Goal: Information Seeking & Learning: Learn about a topic

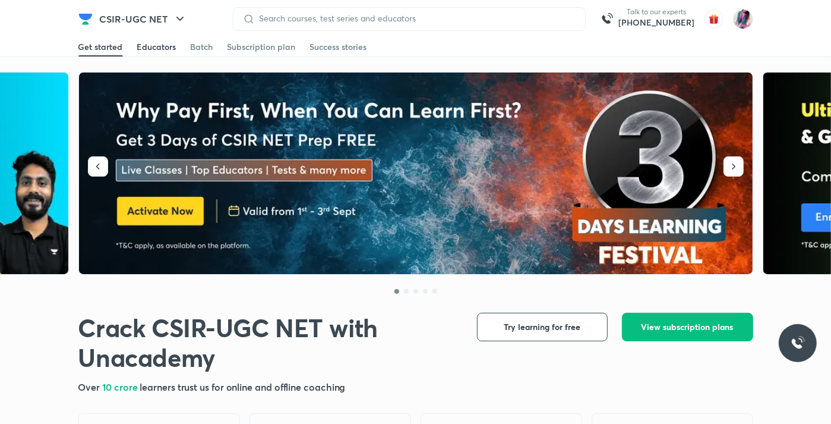
click at [159, 46] on div "Educators" at bounding box center [156, 47] width 39 height 12
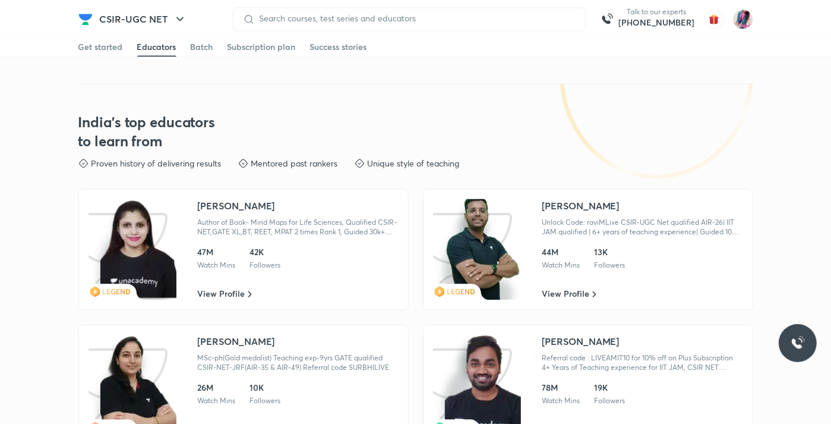
scroll to position [1757, 0]
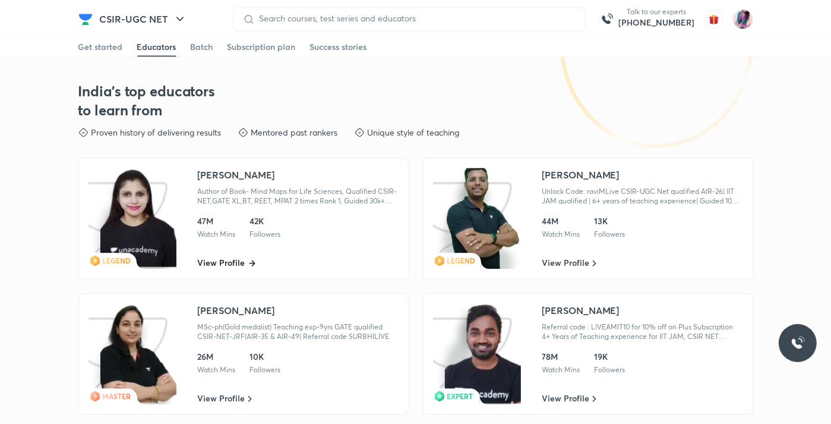
click at [224, 257] on span "View Profile" at bounding box center [222, 263] width 48 height 12
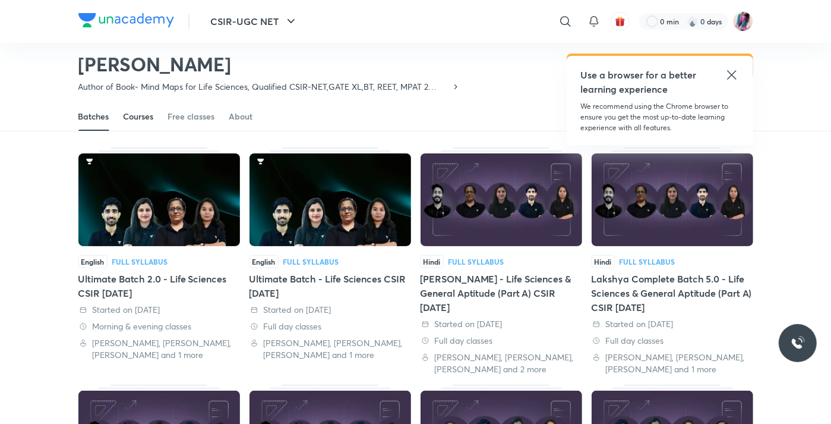
click at [139, 119] on div "Courses" at bounding box center [139, 117] width 30 height 12
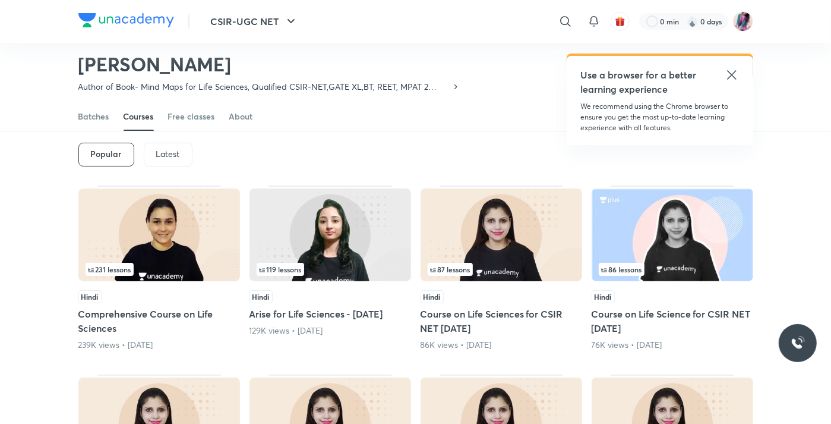
click at [734, 75] on icon at bounding box center [732, 75] width 14 height 14
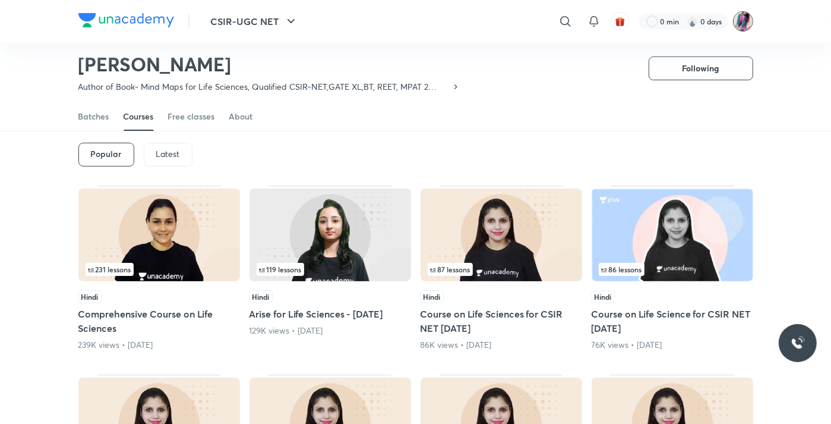
click at [742, 14] on img at bounding box center [743, 21] width 20 height 20
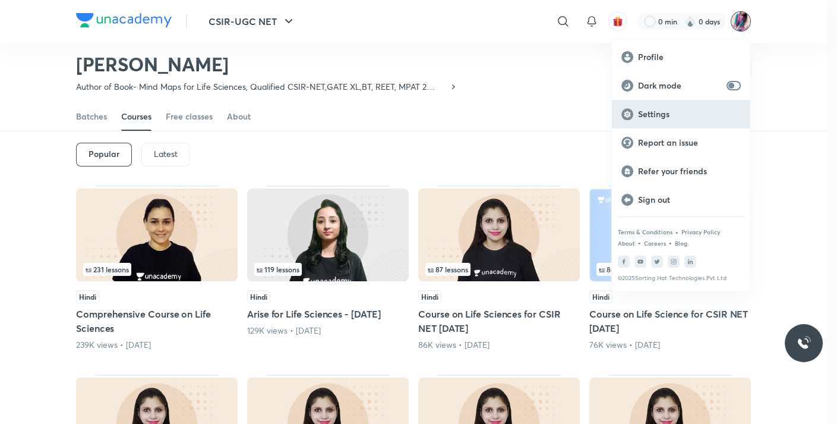
click at [657, 112] on p "Settings" at bounding box center [689, 114] width 103 height 11
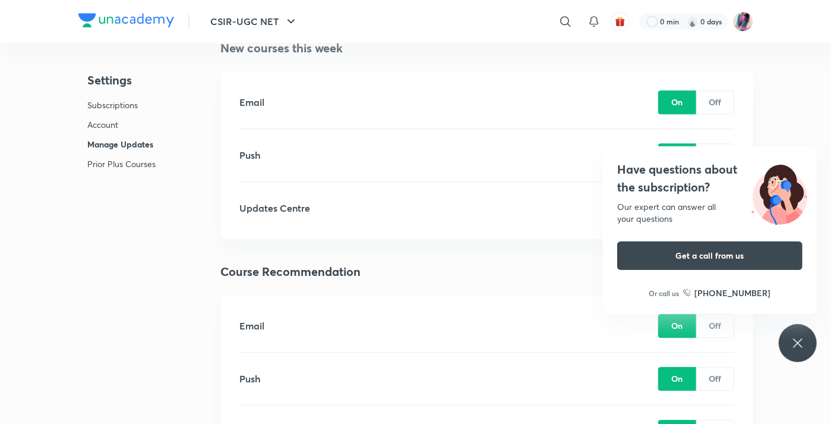
scroll to position [2194, 0]
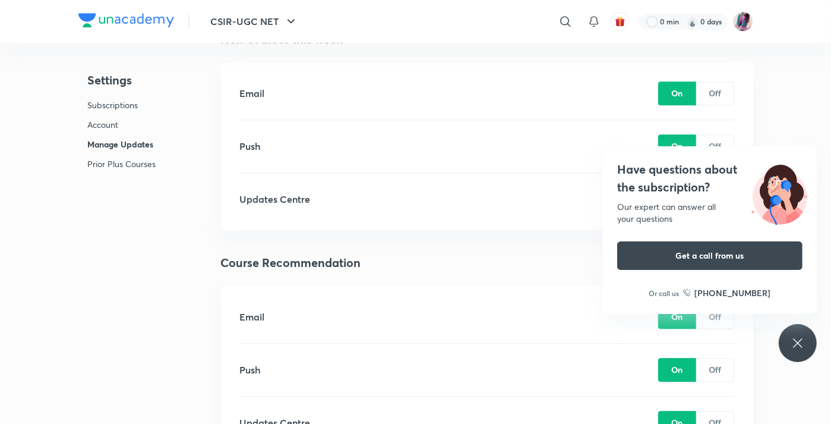
click at [782, 333] on div "Have questions about the subscription? Our expert can answer all your questions…" at bounding box center [798, 343] width 38 height 38
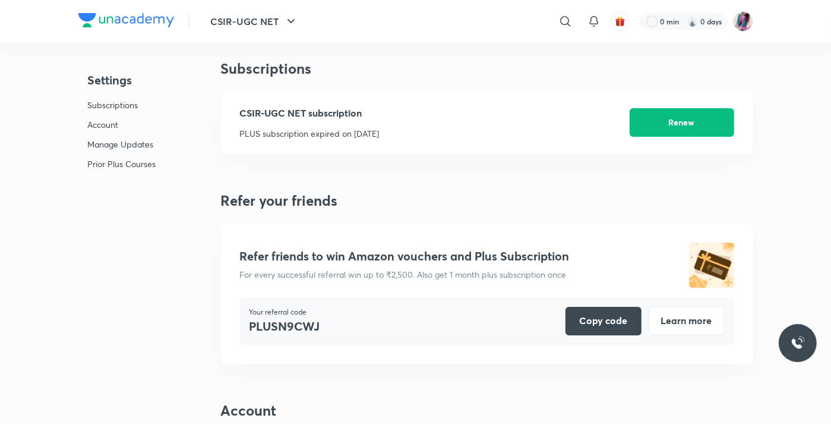
scroll to position [0, 0]
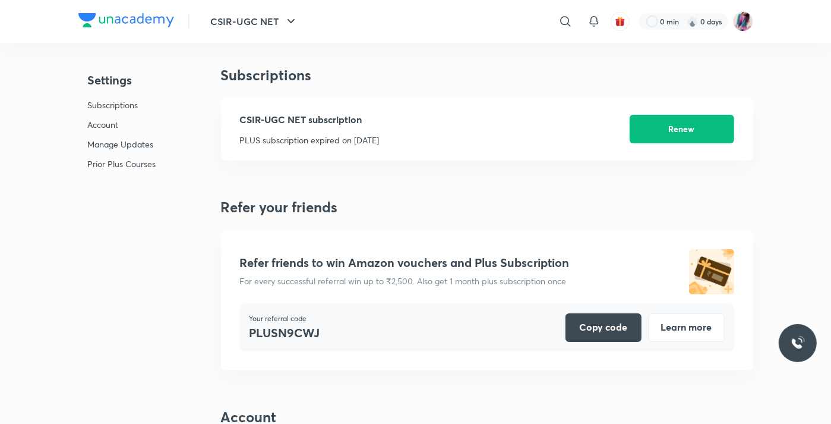
click at [131, 166] on p "Prior Plus Courses" at bounding box center [122, 163] width 68 height 12
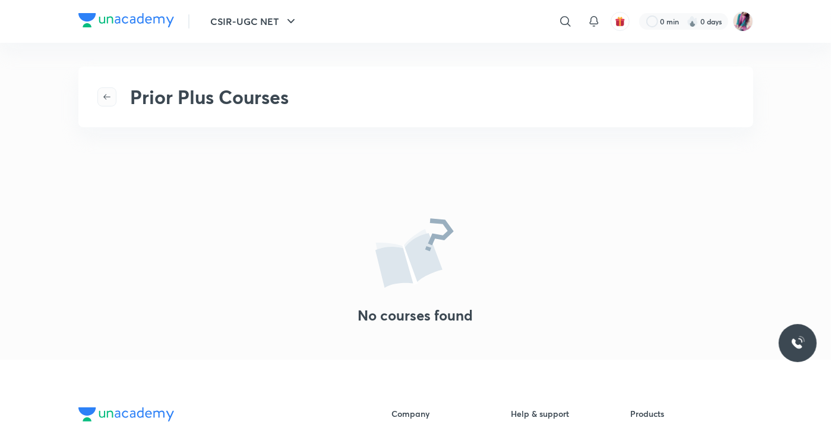
click at [103, 97] on icon "button" at bounding box center [107, 97] width 10 height 10
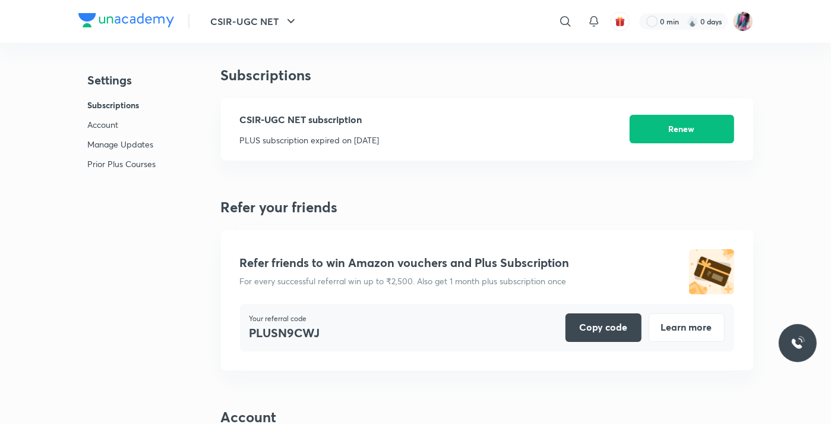
click at [103, 97] on div "Settings Subscriptions Account Manage Updates Prior Plus Courses" at bounding box center [122, 124] width 68 height 106
click at [105, 122] on p "Account" at bounding box center [122, 124] width 68 height 12
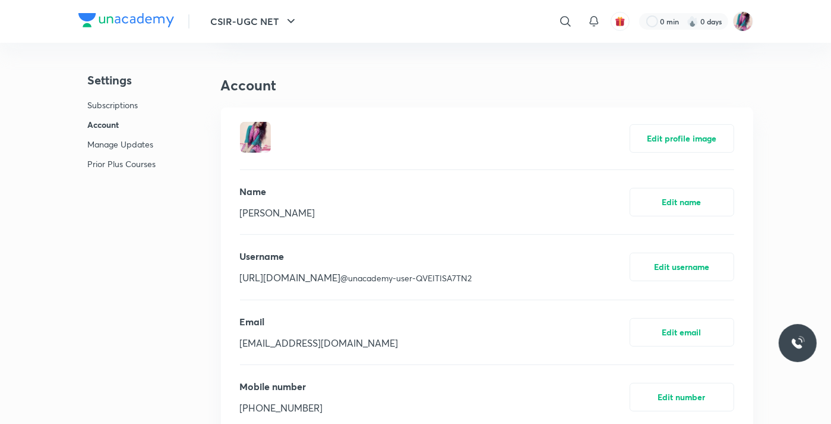
scroll to position [346, 0]
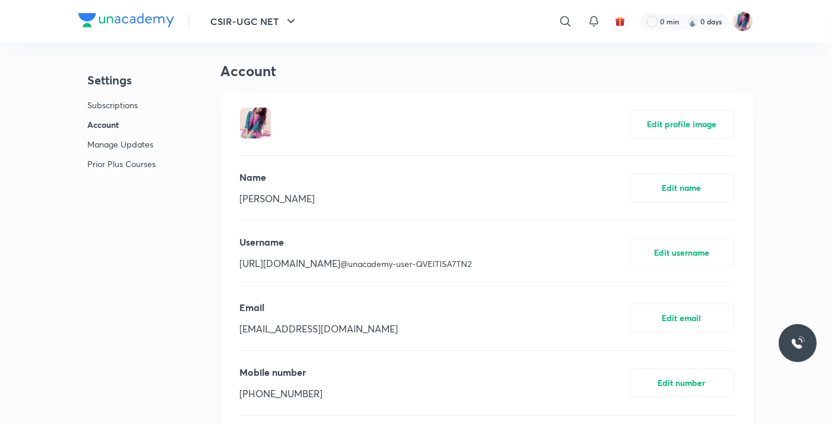
click at [125, 108] on p "Subscriptions" at bounding box center [122, 105] width 68 height 12
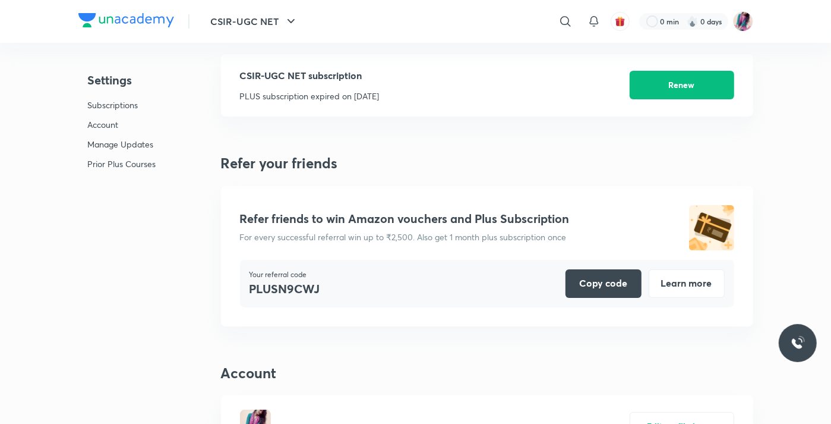
scroll to position [0, 0]
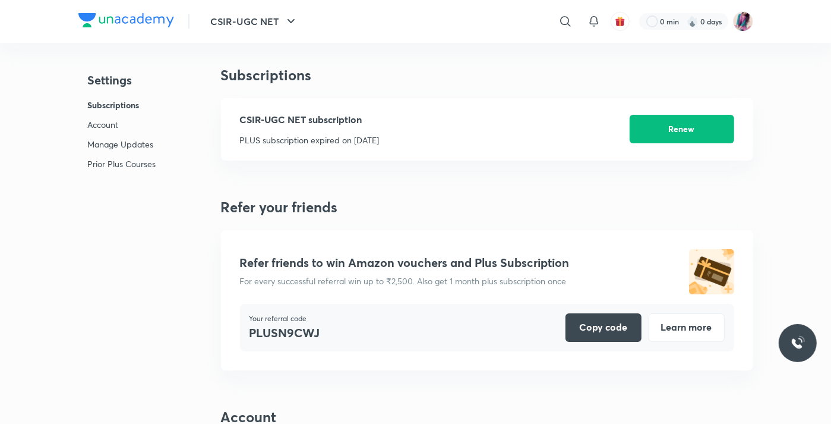
click at [809, 23] on header "CSIR-UGC NET ​ 0 min 0 days" at bounding box center [415, 21] width 831 height 43
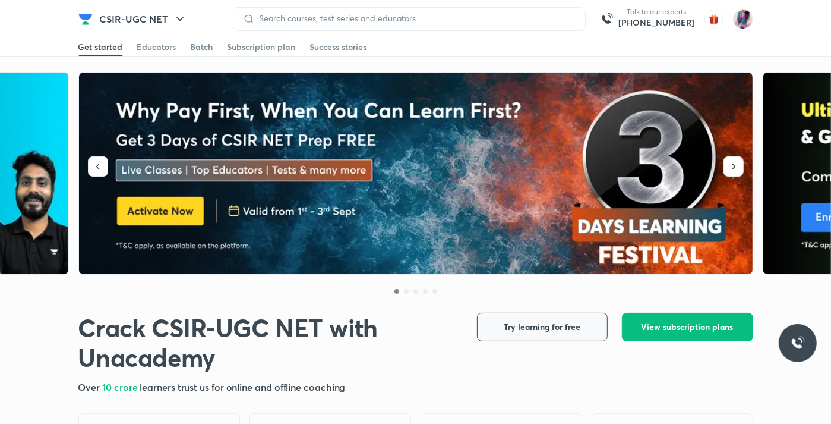
click at [546, 327] on span "Try learning for free" at bounding box center [542, 327] width 77 height 12
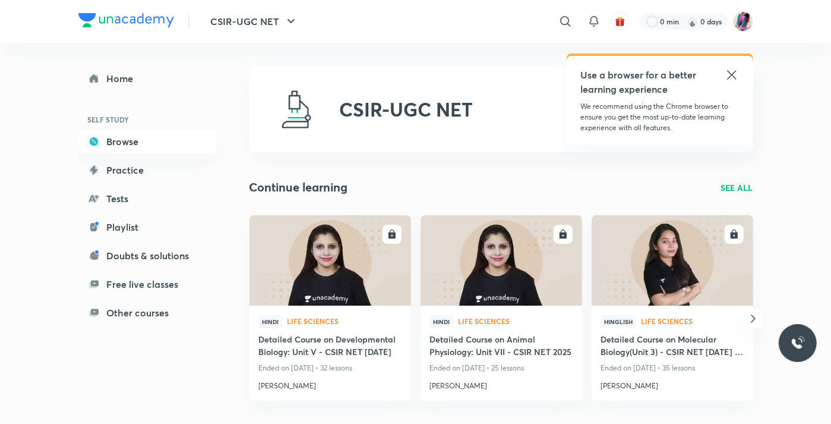
click at [732, 77] on icon at bounding box center [732, 75] width 14 height 14
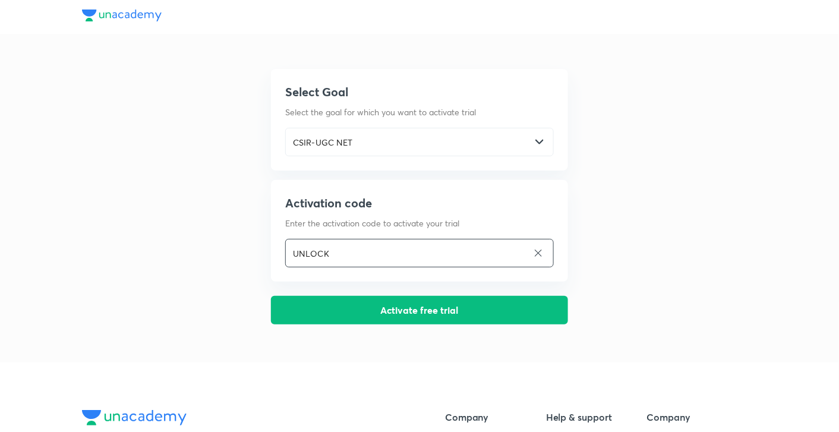
click at [535, 252] on icon at bounding box center [538, 253] width 11 height 11
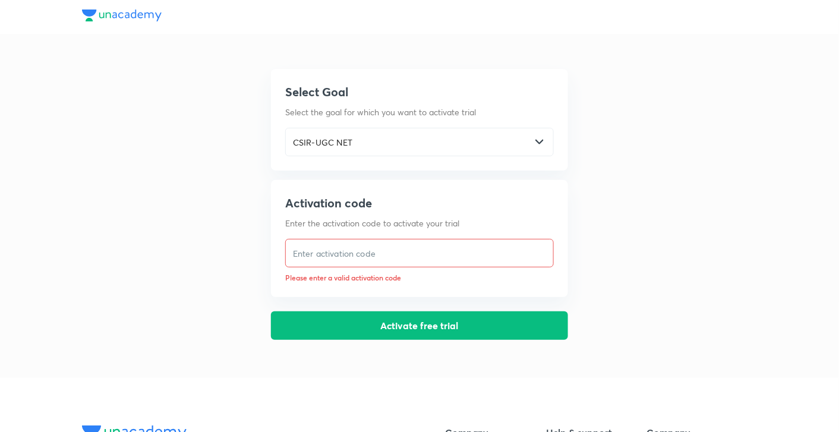
click at [383, 248] on input "text" at bounding box center [419, 253] width 267 height 24
